Goal: Task Accomplishment & Management: Use online tool/utility

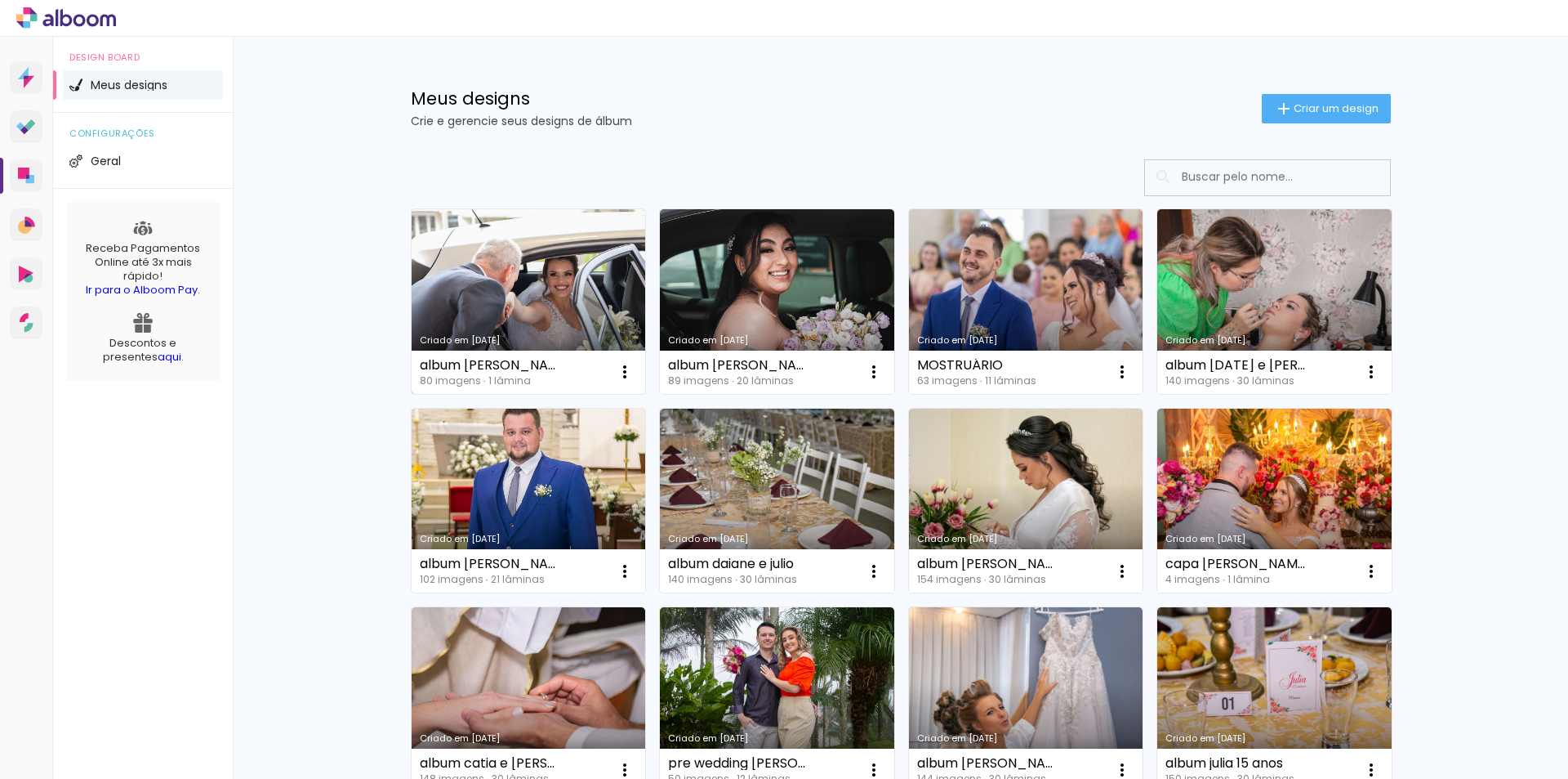
click at [489, 288] on link "Criado em [DATE]" at bounding box center [528, 302] width 234 height 185
